Goal: Task Accomplishment & Management: Complete application form

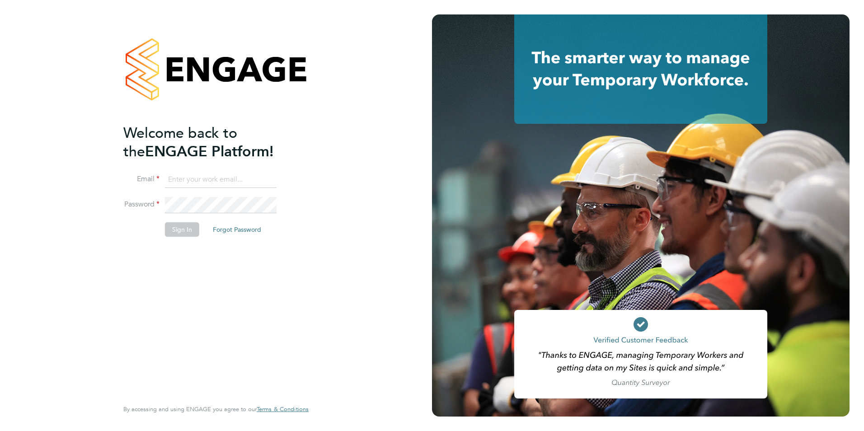
type input "patryk.spalek@hrgo.co.uk"
click at [184, 227] on button "Sign In" at bounding box center [182, 229] width 34 height 14
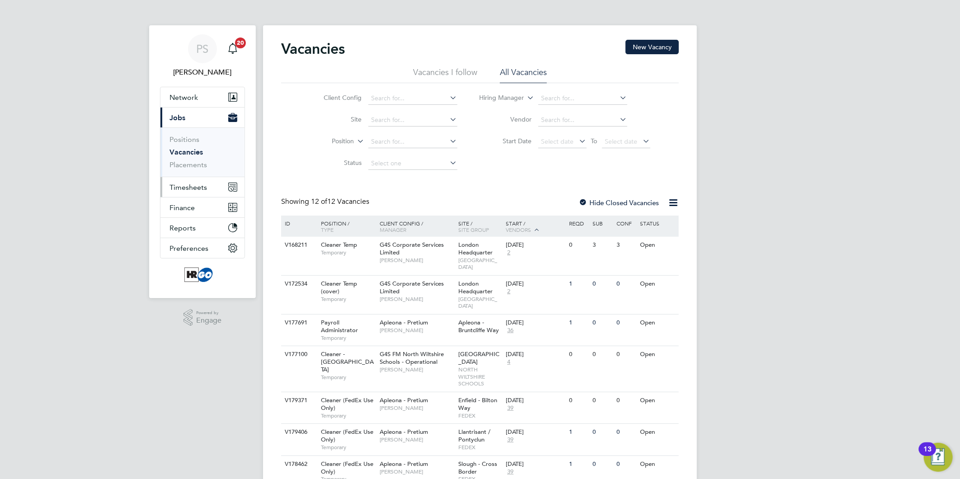
click at [194, 189] on span "Timesheets" at bounding box center [187, 187] width 37 height 9
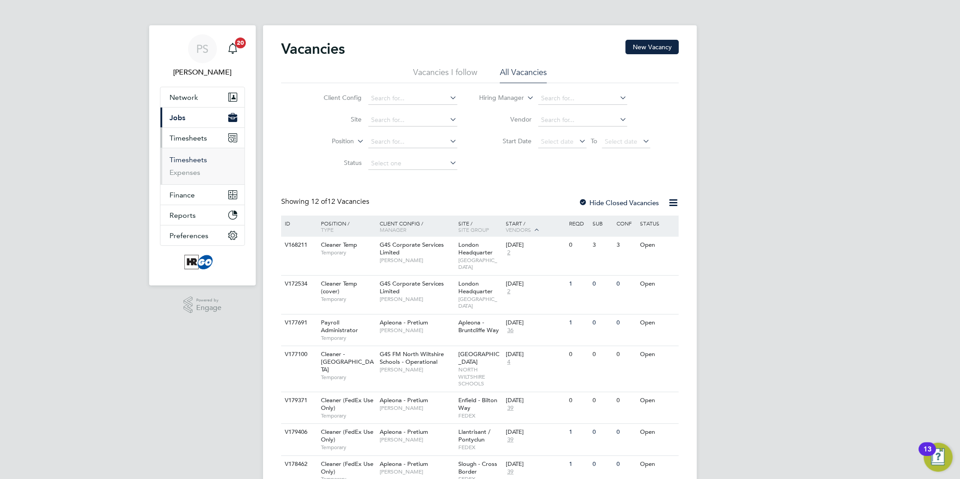
click at [201, 161] on link "Timesheets" at bounding box center [187, 159] width 37 height 9
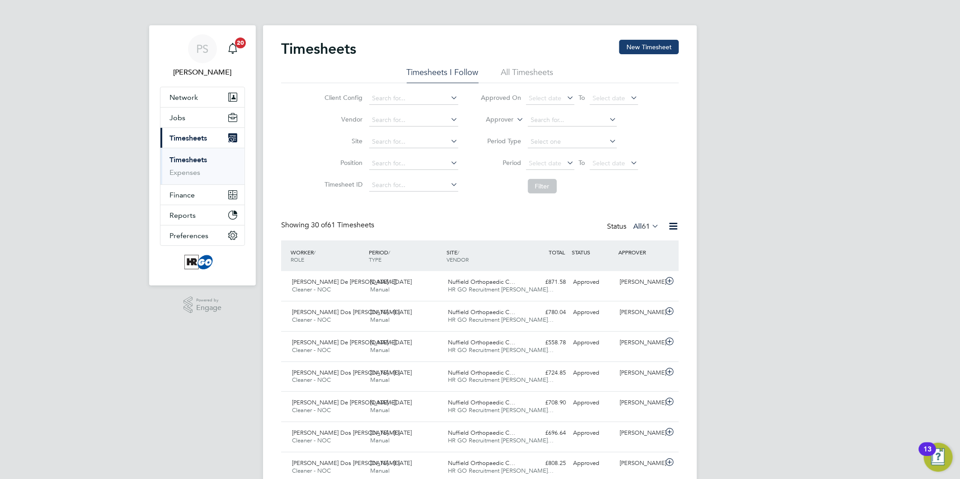
click at [653, 47] on button "New Timesheet" at bounding box center [649, 47] width 60 height 14
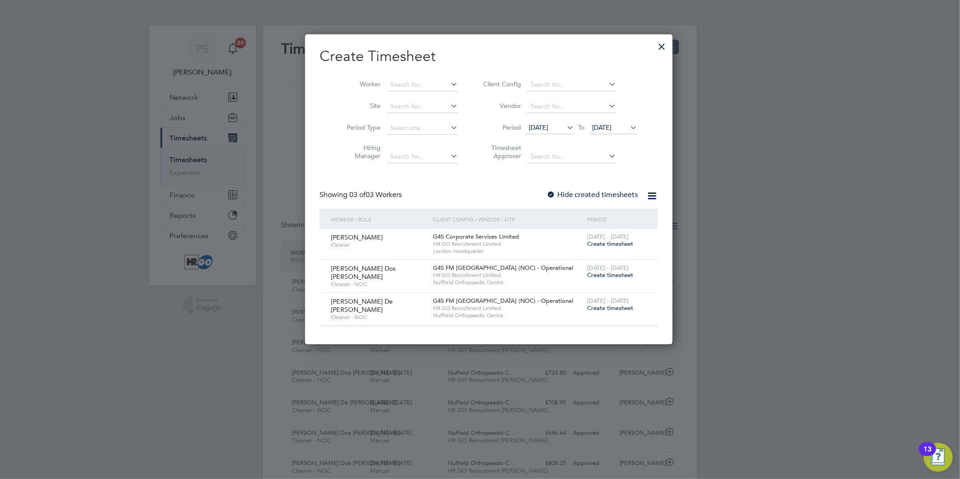
click at [598, 272] on span "Create timesheet" at bounding box center [610, 275] width 46 height 8
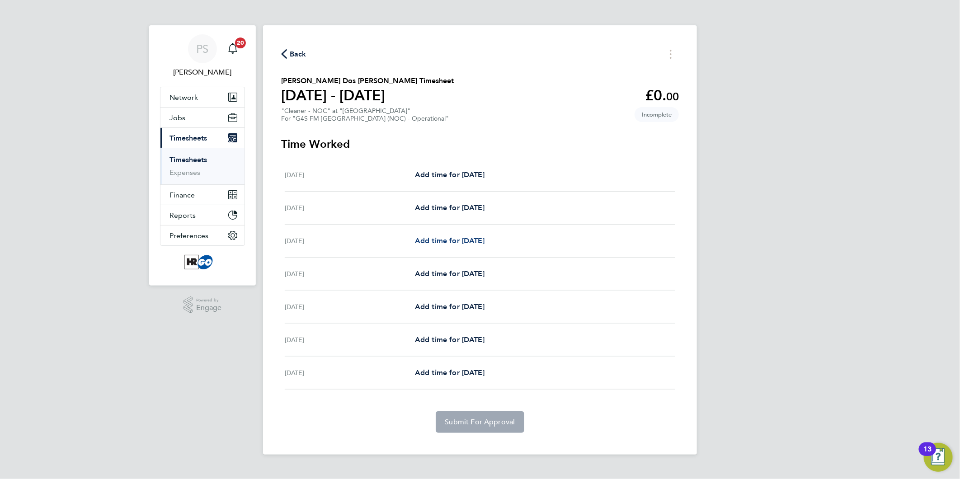
click at [476, 241] on span "Add time for [DATE]" at bounding box center [450, 240] width 70 height 9
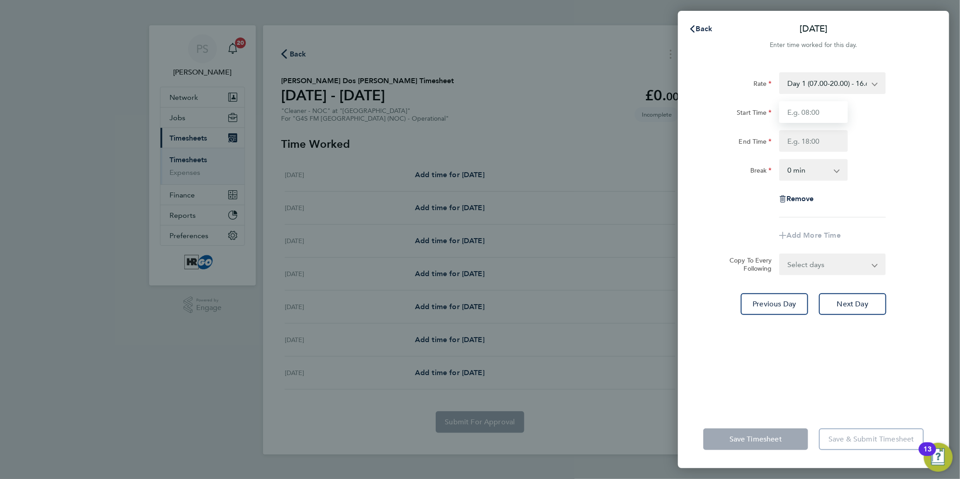
click at [816, 112] on input "Start Time" at bounding box center [813, 112] width 69 height 22
type input "17:00"
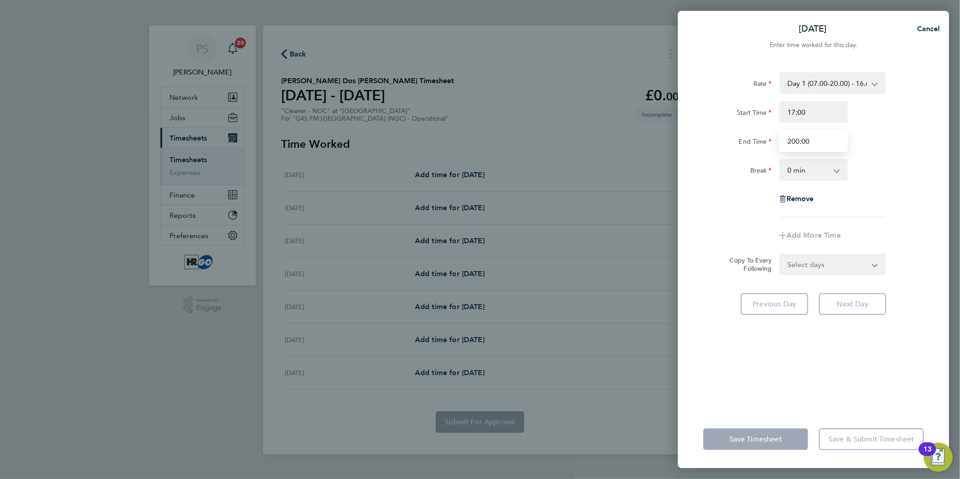
drag, startPoint x: 816, startPoint y: 142, endPoint x: 775, endPoint y: 140, distance: 41.2
click at [767, 140] on div "End Time 200:00" at bounding box center [813, 141] width 228 height 22
type input "20:00"
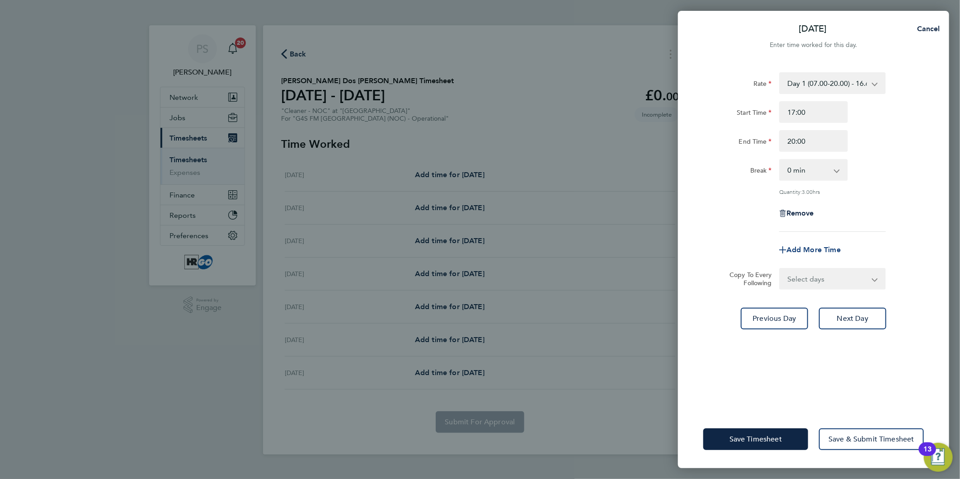
click at [810, 249] on span "Add More Time" at bounding box center [813, 249] width 54 height 9
select select "null"
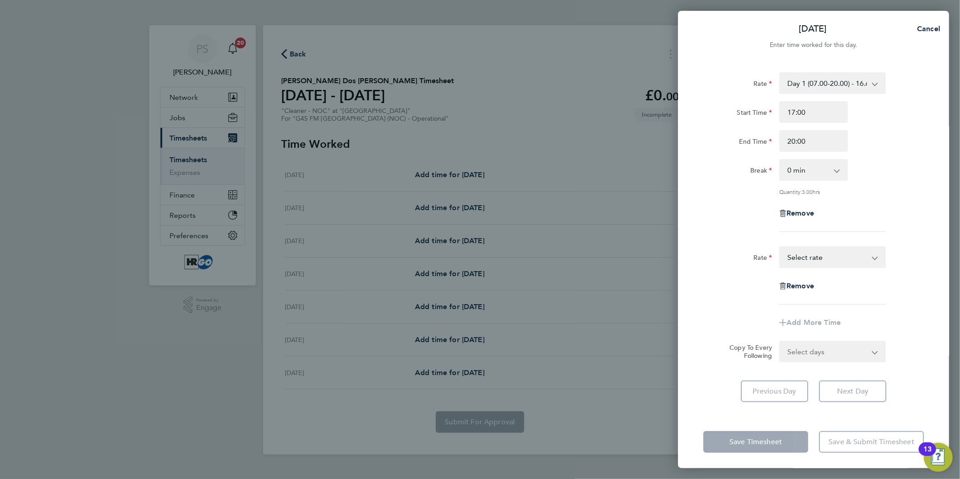
click at [820, 253] on select "Day 1 (07.00-20.00) - 16.68 Nights (22:00 - 07:00) - 21.95 Evening (20:00 -22:0…" at bounding box center [827, 257] width 94 height 20
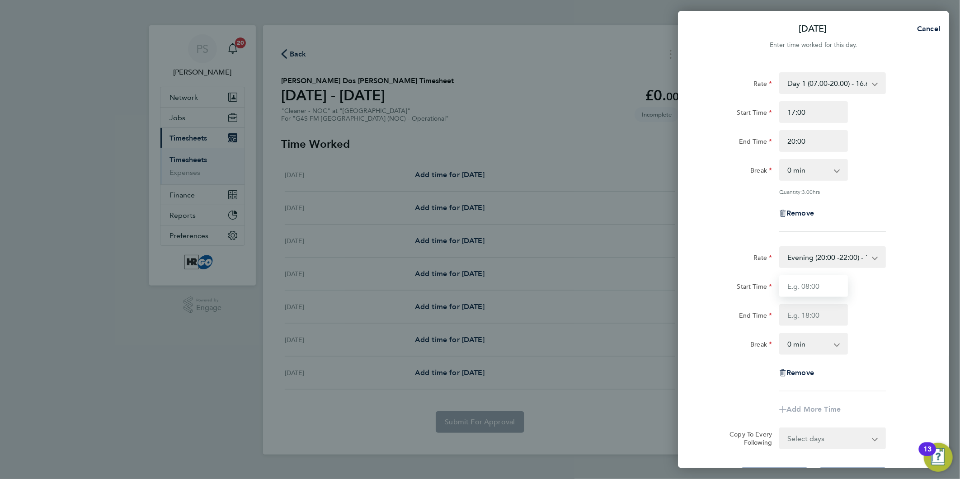
drag, startPoint x: 810, startPoint y: 287, endPoint x: 735, endPoint y: 269, distance: 77.2
click at [810, 287] on input "Start Time" at bounding box center [813, 286] width 69 height 22
type input "20:00"
drag, startPoint x: 796, startPoint y: 313, endPoint x: 788, endPoint y: 313, distance: 8.1
click at [796, 313] on input "End Time" at bounding box center [813, 315] width 69 height 22
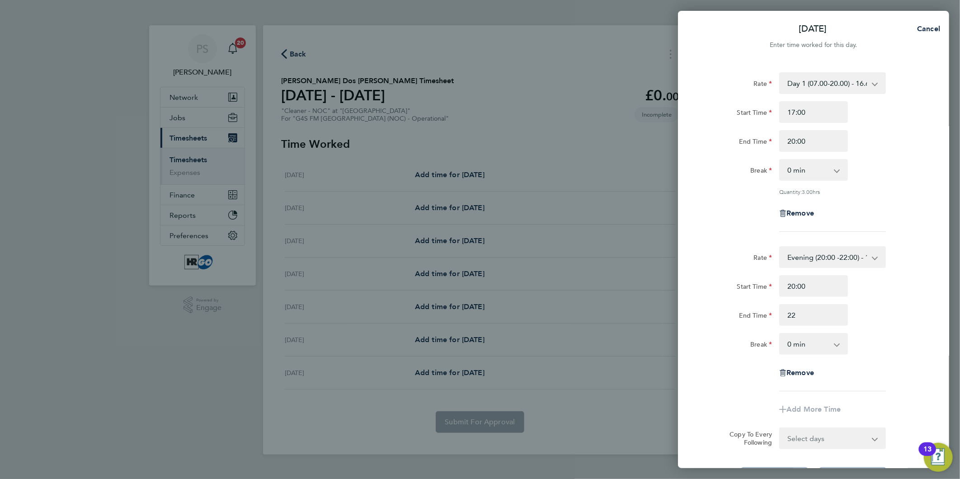
type input "22:00"
click at [702, 286] on div "Start Time" at bounding box center [737, 286] width 76 height 22
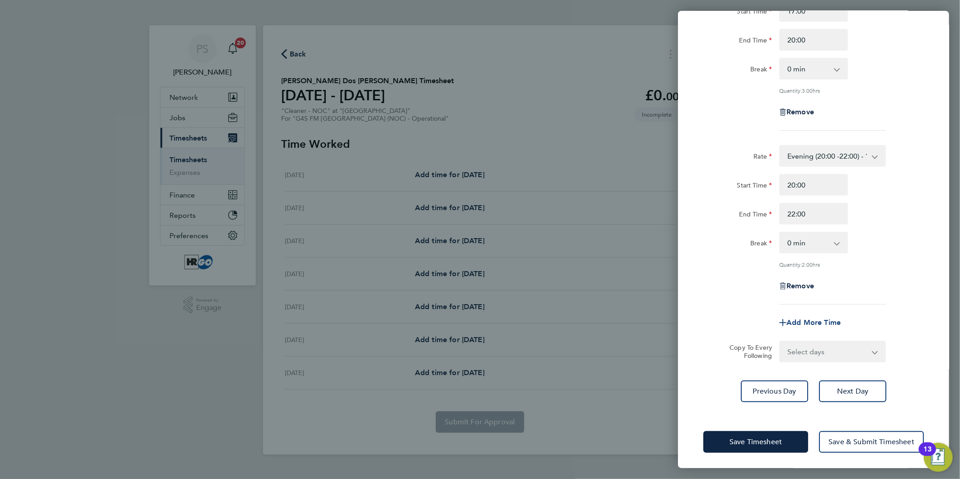
click at [805, 322] on span "Add More Time" at bounding box center [813, 322] width 54 height 9
select select "null"
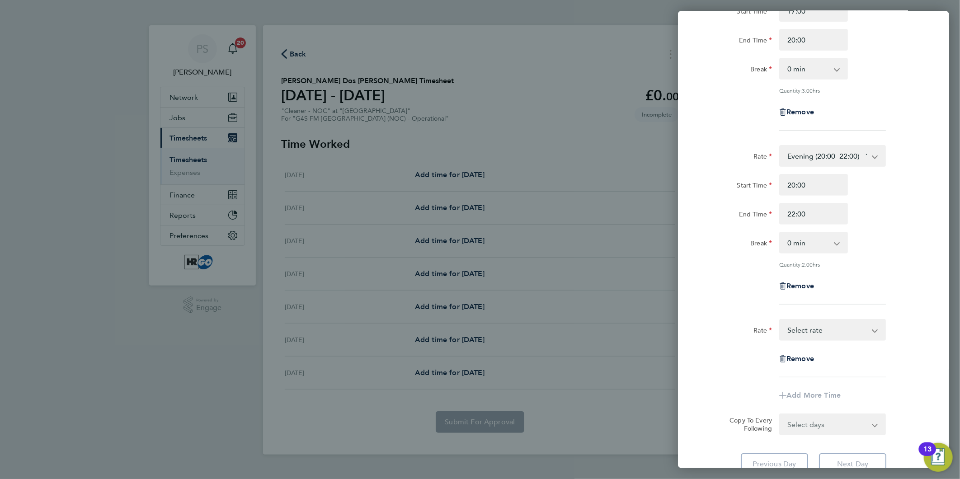
click at [819, 329] on select "Day 1 (07.00-20.00) - 16.68 Nights (22:00 - 07:00) - 21.95 Evening (20:00 -22:0…" at bounding box center [827, 330] width 94 height 20
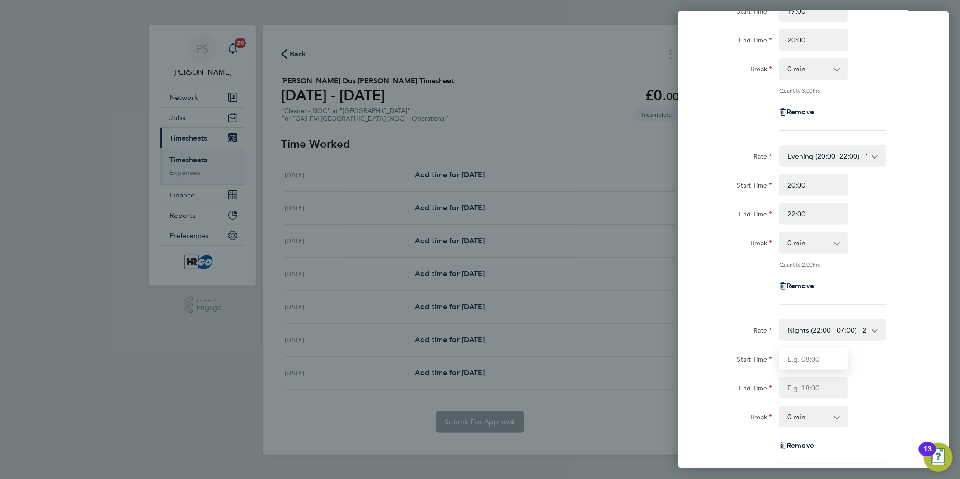
click at [804, 355] on input "Start Time" at bounding box center [813, 359] width 69 height 22
type input "22:00"
type input "23:00"
click at [734, 342] on div "Rate Nights (22:00 - 07:00) - 21.95 Day 1 (07.00-20.00) - 16.68 Evening (20:00 …" at bounding box center [813, 391] width 220 height 145
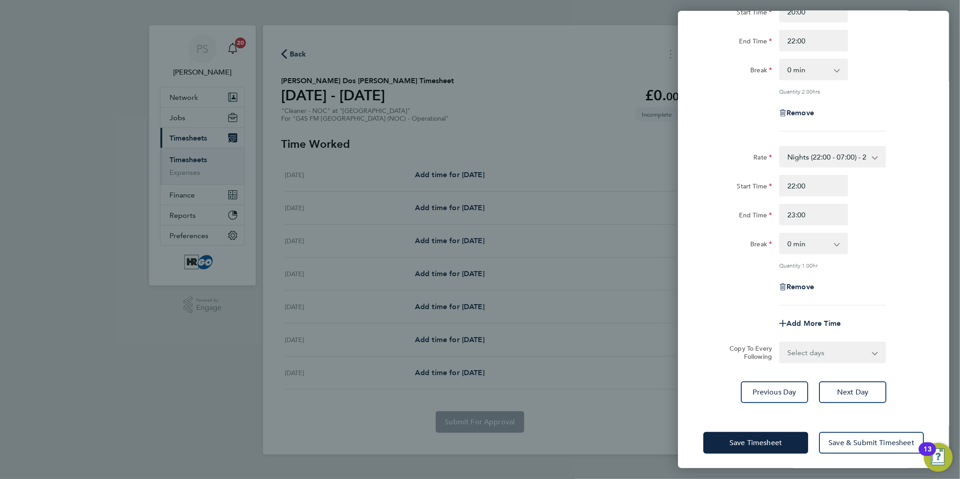
click at [820, 350] on select "Select days Day Weekday (Mon-Fri) Weekend (Sat-Sun) [DATE] [DATE] [DATE] [DATE]" at bounding box center [827, 352] width 95 height 20
select select "THU"
click at [780, 342] on select "Select days Day Weekday (Mon-Fri) Weekend (Sat-Sun) [DATE] [DATE] [DATE] [DATE]" at bounding box center [827, 352] width 95 height 20
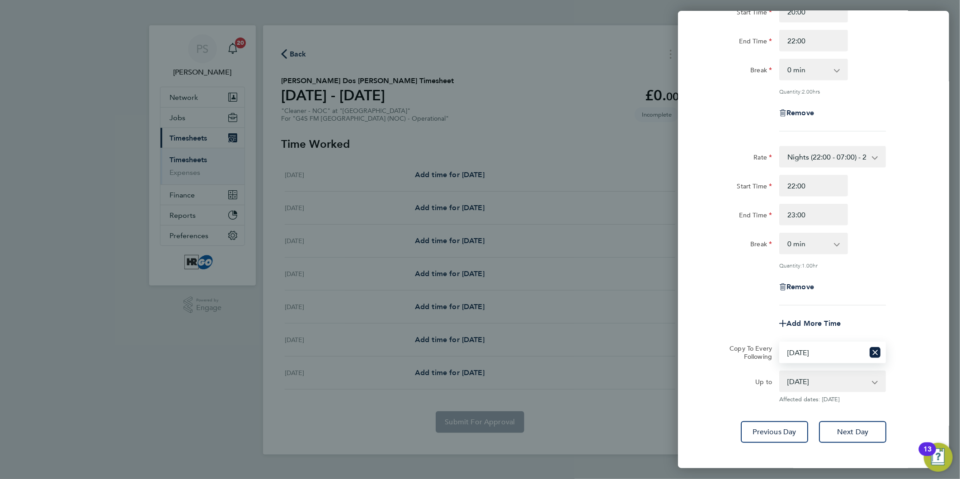
click at [880, 382] on app-icon-cross-button at bounding box center [879, 381] width 11 height 20
click at [871, 381] on select "[DATE] [DATE] [DATE] [DATE]" at bounding box center [827, 381] width 94 height 20
select select "[DATE]"
click at [780, 371] on select "[DATE] [DATE] [DATE] [DATE]" at bounding box center [827, 381] width 94 height 20
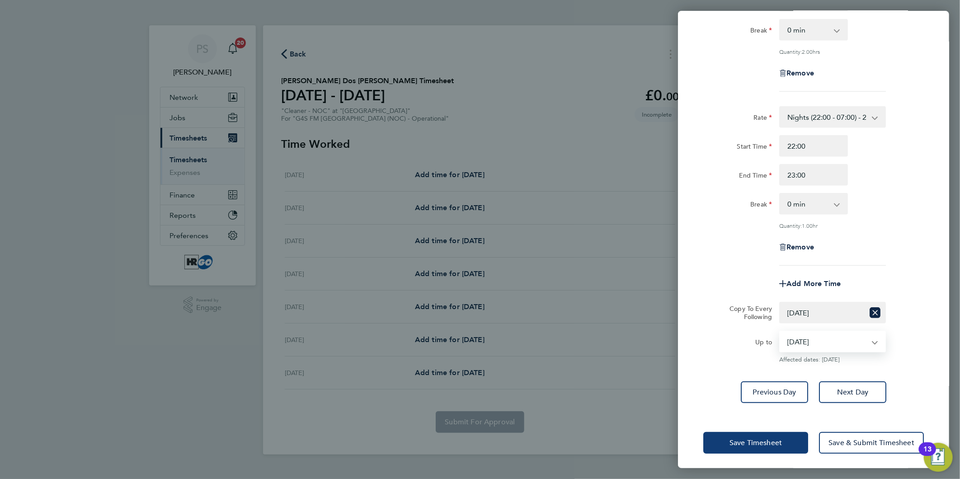
click at [769, 442] on span "Save Timesheet" at bounding box center [755, 442] width 52 height 9
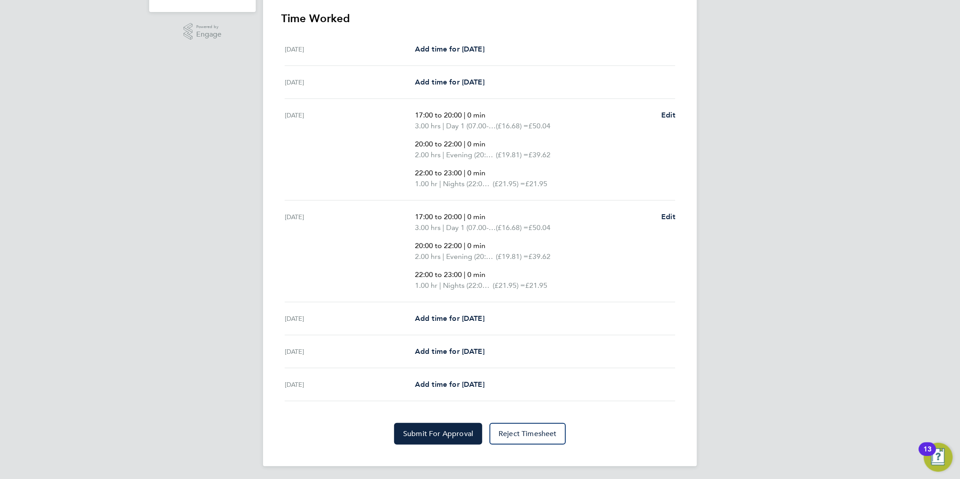
scroll to position [274, 0]
click at [665, 211] on span "Edit" at bounding box center [668, 215] width 14 height 9
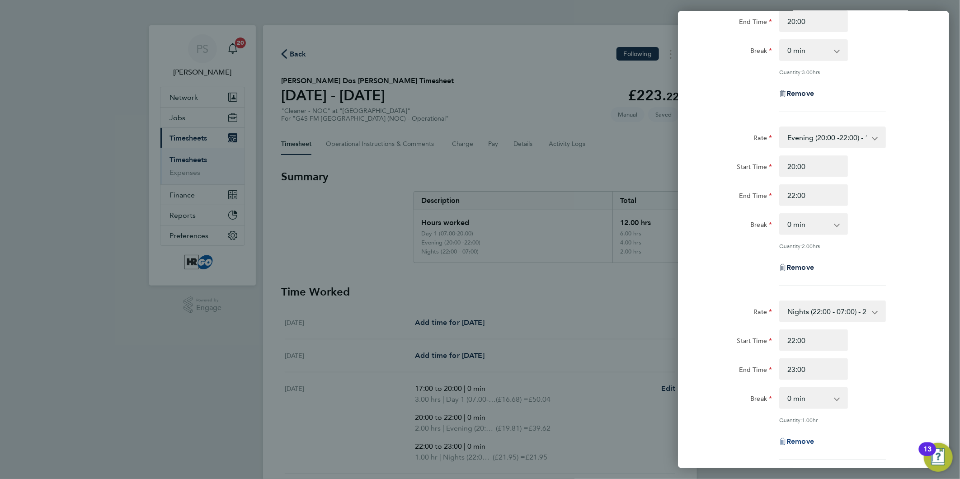
scroll to position [274, 0]
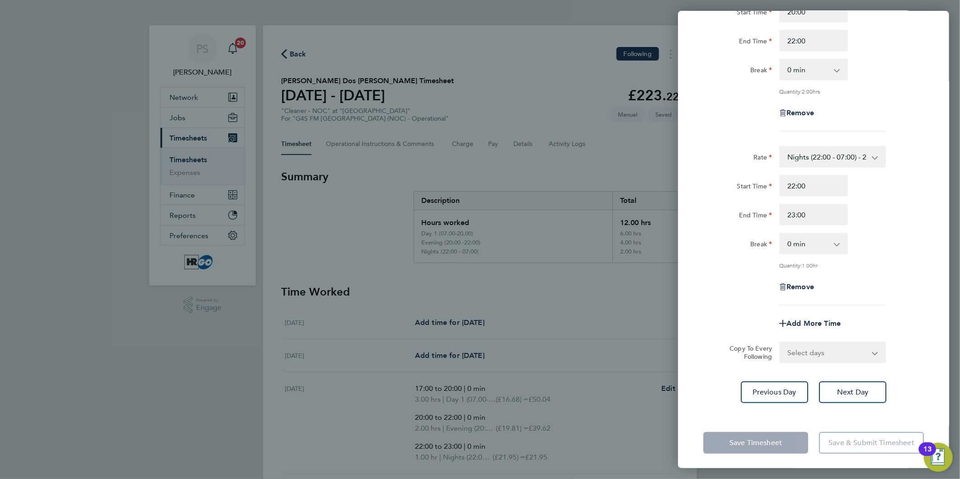
click at [830, 349] on select "Select days Day Weekend (Sat-Sun) [DATE] [DATE] [DATE]" at bounding box center [827, 352] width 95 height 20
select select "FRI"
click at [780, 342] on select "Select days Day Weekend (Sat-Sun) [DATE] [DATE] [DATE]" at bounding box center [827, 352] width 95 height 20
select select "[DATE]"
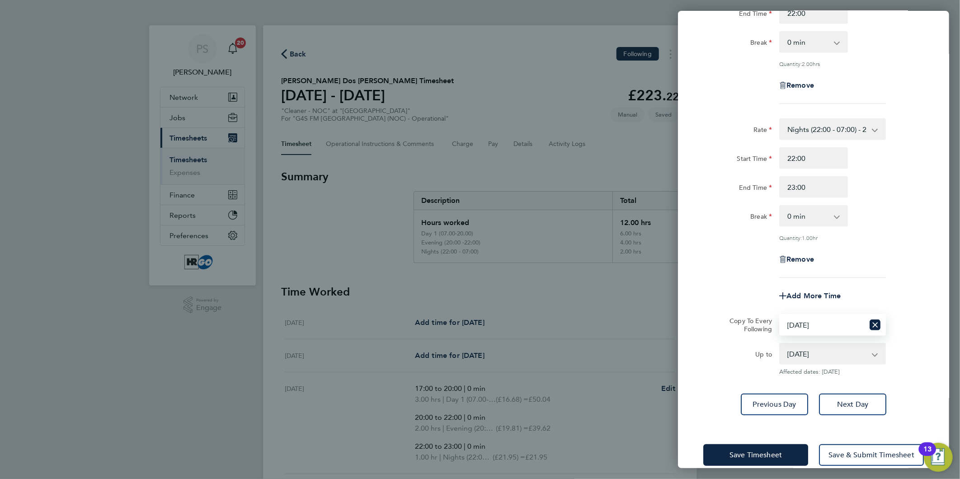
scroll to position [314, 0]
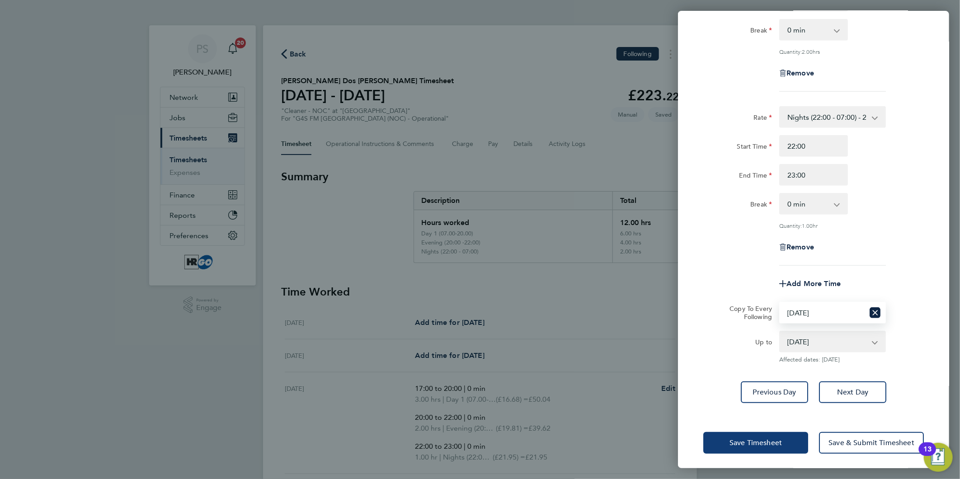
click at [776, 442] on span "Save Timesheet" at bounding box center [755, 442] width 52 height 9
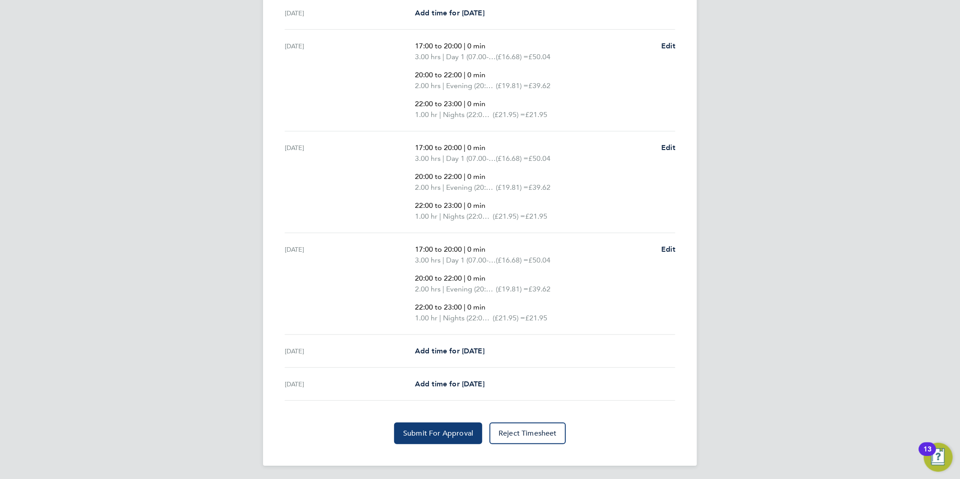
click at [445, 435] on span "Submit For Approval" at bounding box center [438, 433] width 70 height 9
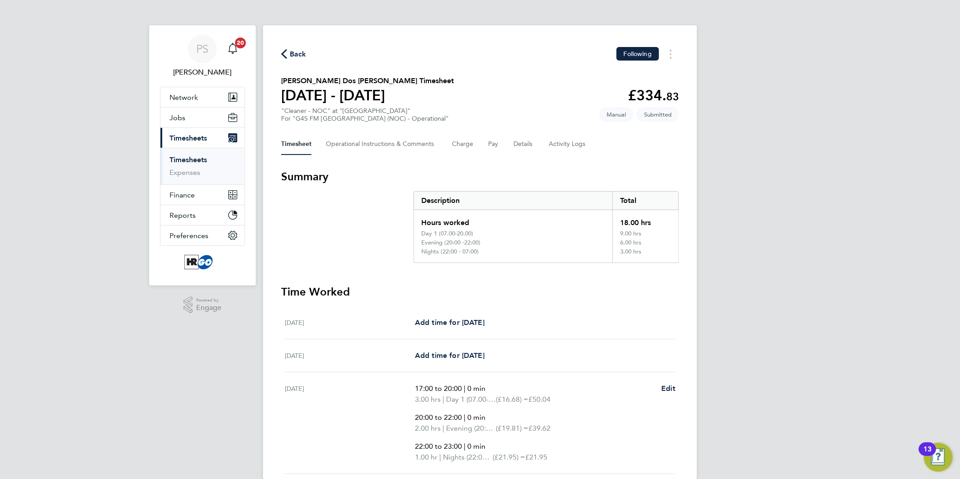
click at [297, 51] on span "Back" at bounding box center [298, 54] width 17 height 11
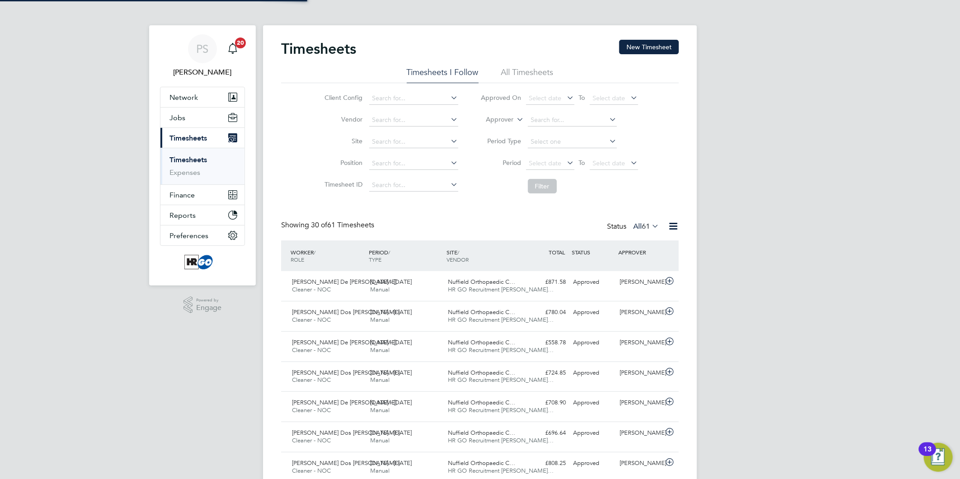
scroll to position [23, 79]
click at [651, 46] on button "New Timesheet" at bounding box center [649, 47] width 60 height 14
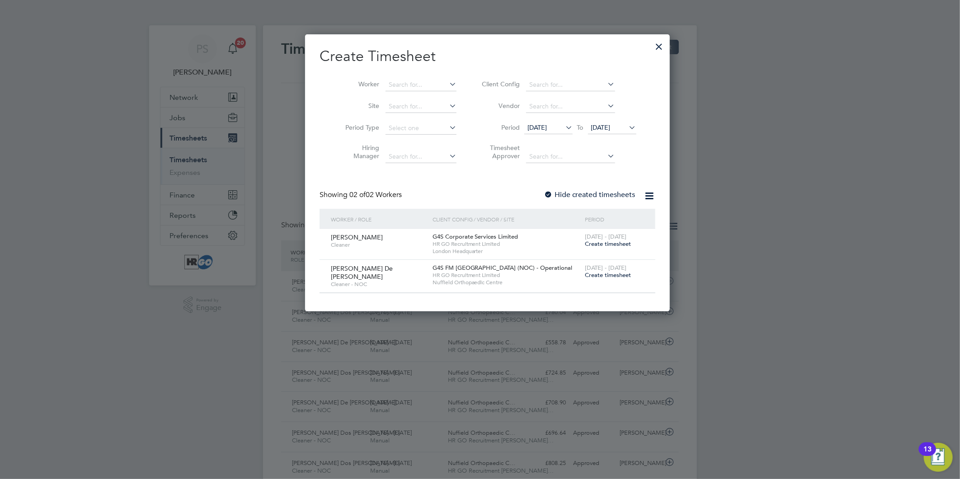
click at [594, 274] on span "Create timesheet" at bounding box center [608, 275] width 46 height 8
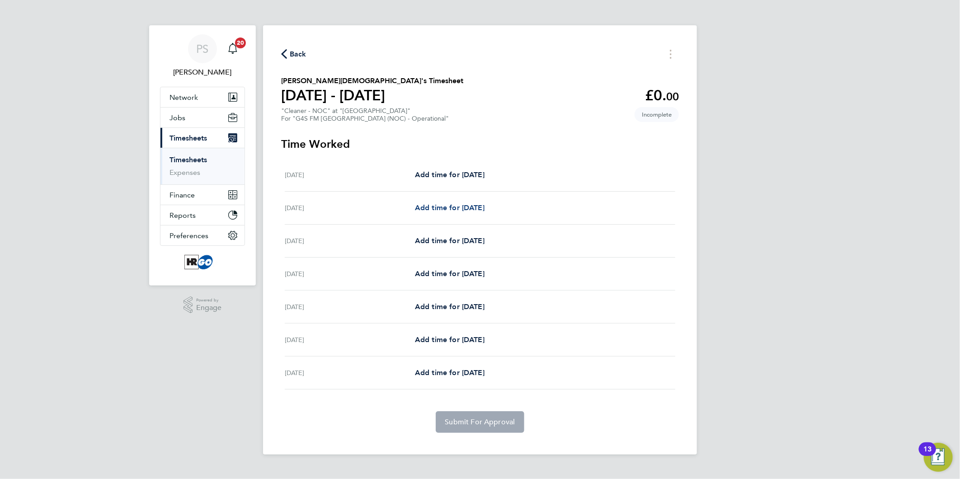
click at [470, 206] on span "Add time for [DATE]" at bounding box center [450, 207] width 70 height 9
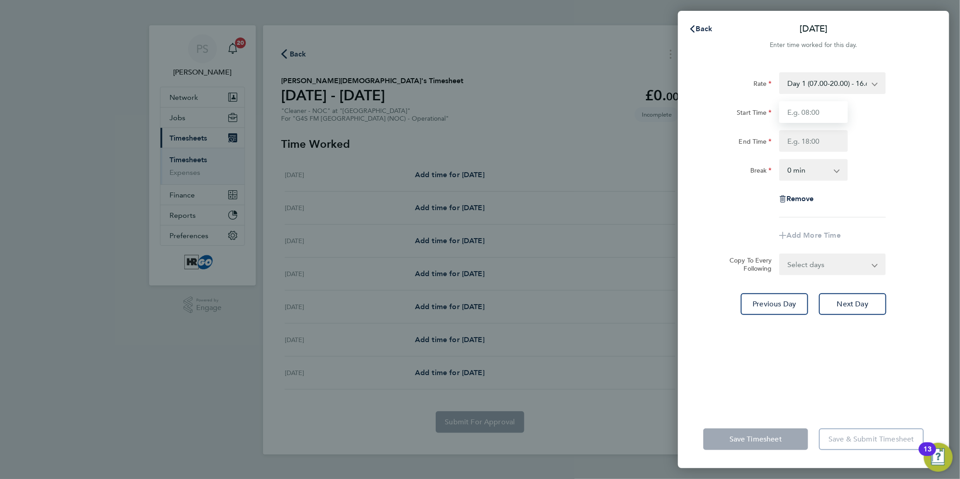
click at [792, 115] on input "Start Time" at bounding box center [813, 112] width 69 height 22
type input "06:30"
type input "16:00"
click at [828, 175] on select "0 min 15 min 30 min 45 min 60 min 75 min 90 min" at bounding box center [808, 170] width 56 height 20
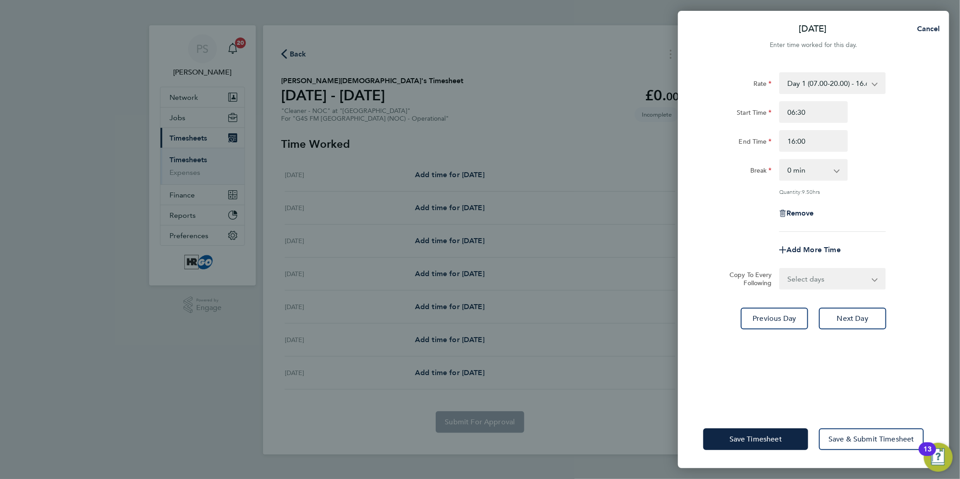
click at [897, 169] on div "Break 0 min 15 min 30 min 45 min 60 min 75 min 90 min" at bounding box center [813, 170] width 228 height 22
click at [828, 170] on select "0 min 15 min 30 min 45 min 60 min 75 min 90 min" at bounding box center [808, 170] width 56 height 20
select select "60"
click at [780, 160] on select "0 min 15 min 30 min 45 min 60 min 75 min 90 min" at bounding box center [808, 170] width 56 height 20
click at [736, 203] on div "Remove" at bounding box center [813, 213] width 228 height 22
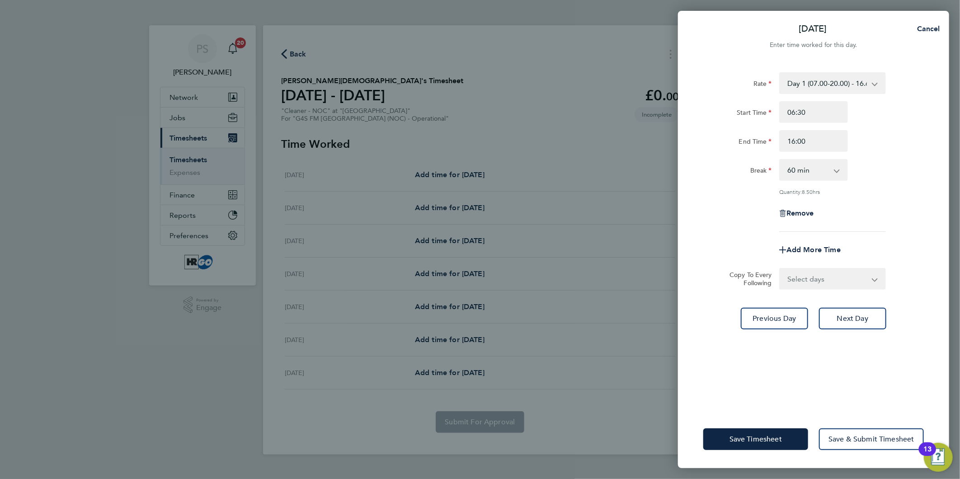
click at [802, 283] on select "Select days Day Weekday (Mon-Fri) Weekend (Sat-Sun) [DATE] [DATE] [DATE] [DATE]…" at bounding box center [827, 279] width 95 height 20
select select "WEEKDAY"
click at [780, 269] on select "Select days Day Weekday (Mon-Fri) Weekend (Sat-Sun) [DATE] [DATE] [DATE] [DATE]…" at bounding box center [827, 279] width 95 height 20
select select "[DATE]"
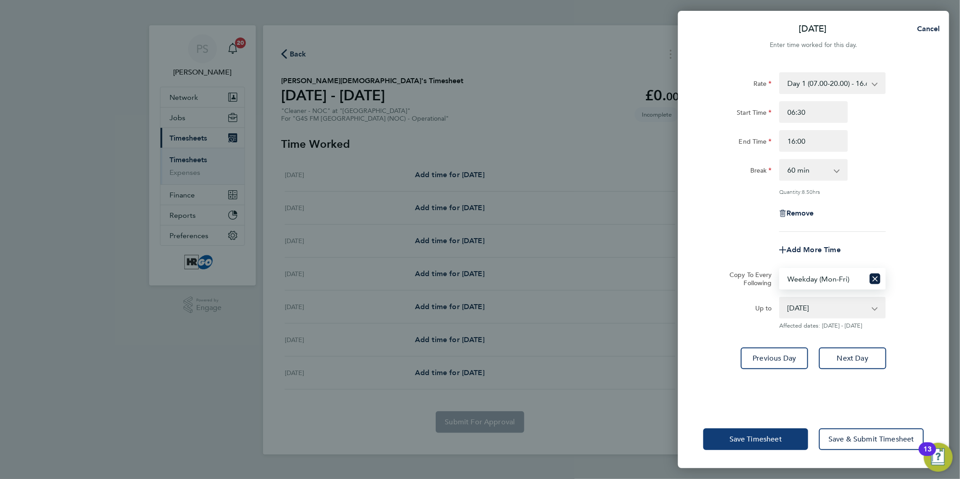
click at [776, 443] on span "Save Timesheet" at bounding box center [755, 439] width 52 height 9
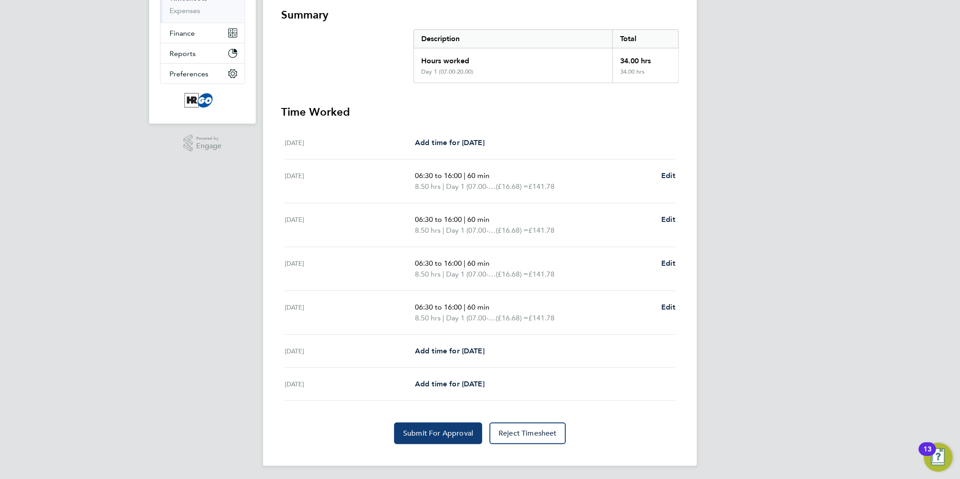
click at [452, 435] on span "Submit For Approval" at bounding box center [438, 433] width 70 height 9
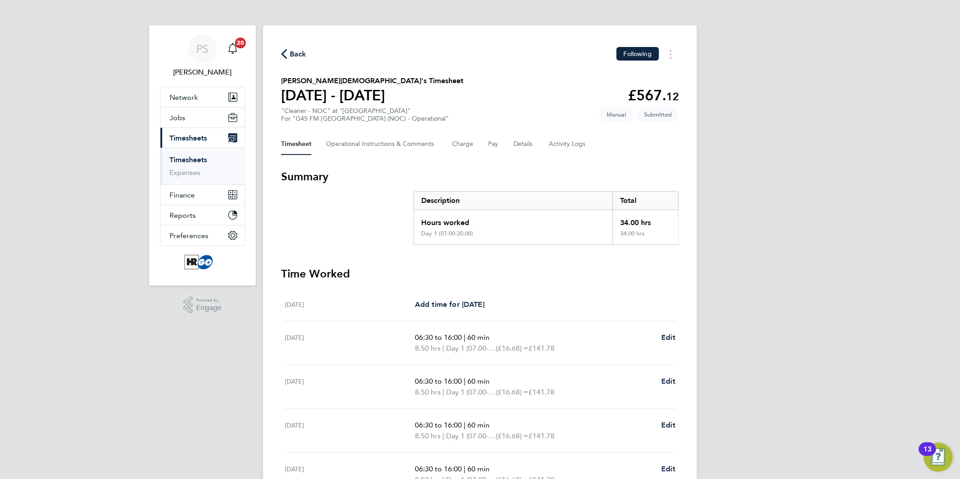
click at [294, 49] on span "Back" at bounding box center [298, 54] width 17 height 11
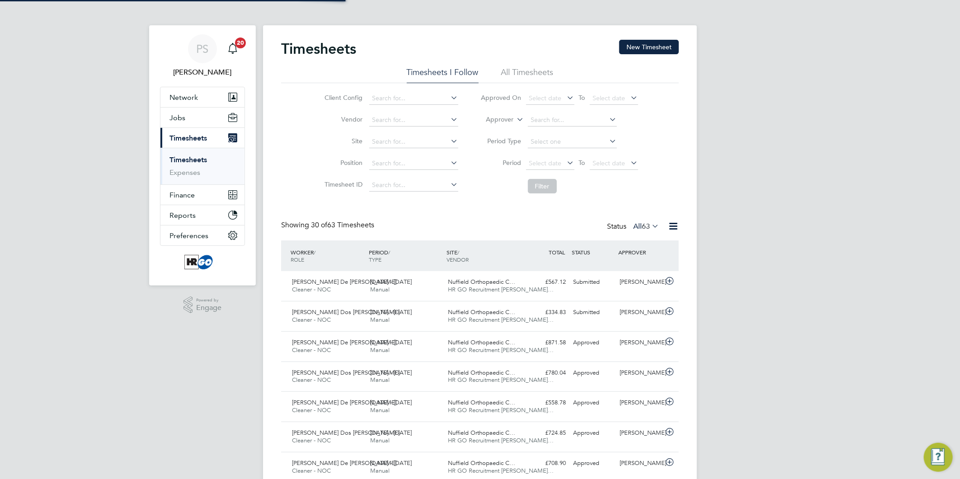
scroll to position [23, 79]
click at [583, 310] on div "Submitted" at bounding box center [592, 312] width 47 height 15
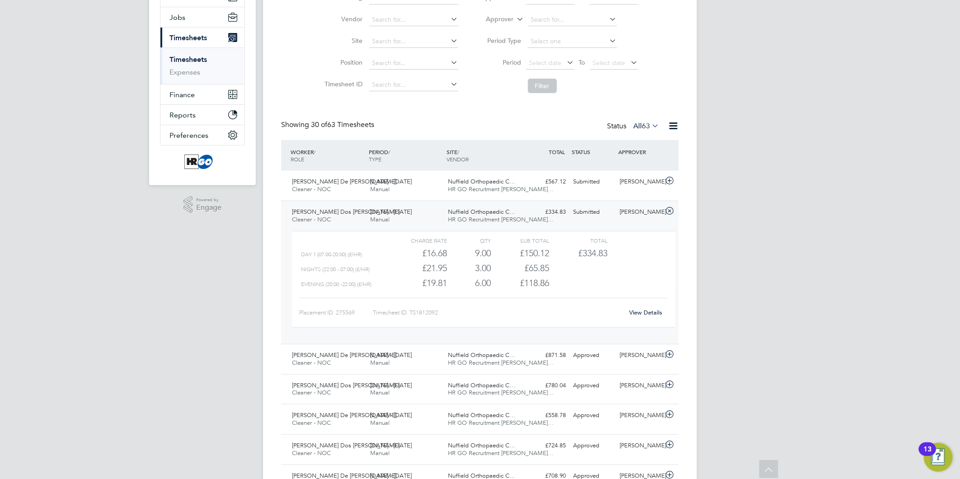
click at [641, 312] on link "View Details" at bounding box center [645, 313] width 33 height 8
